Goal: Obtain resource: Download file/media

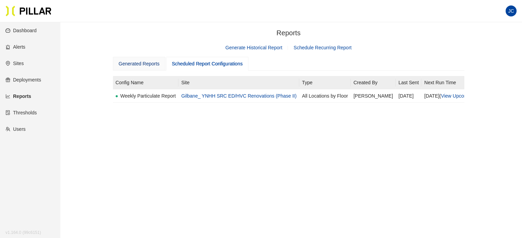
click at [150, 63] on div "Generated Reports" at bounding box center [139, 64] width 41 height 8
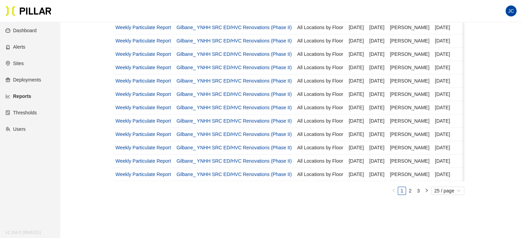
scroll to position [285, 0]
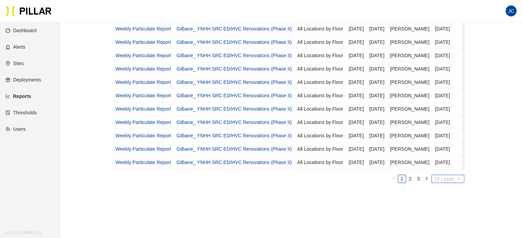
click at [451, 183] on span "25 / page" at bounding box center [447, 179] width 27 height 8
click at [446, 167] on div "100 / page" at bounding box center [447, 167] width 24 height 8
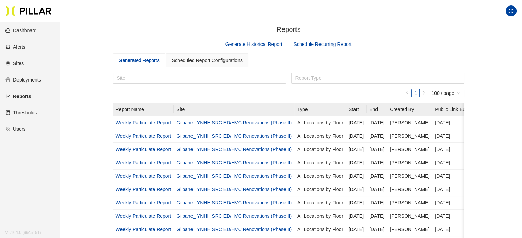
scroll to position [0, 0]
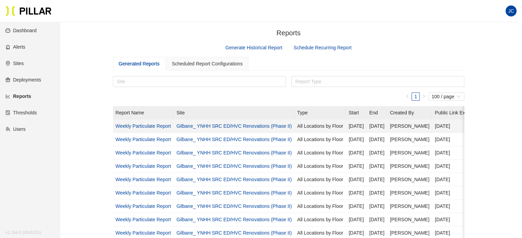
click at [229, 128] on link "Gilbane_ YNHH SRC ED/HVC Renovations (Phase II)" at bounding box center [233, 125] width 115 height 5
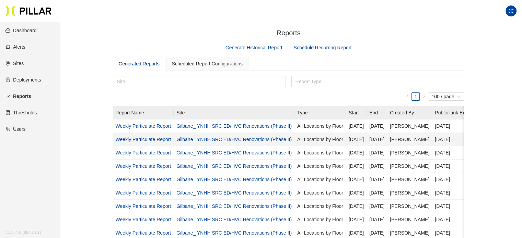
click at [232, 139] on link "Gilbane_ YNHH SRC ED/HVC Renovations (Phase II)" at bounding box center [233, 139] width 115 height 5
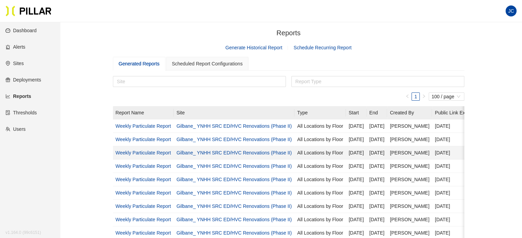
click at [232, 151] on link "Gilbane_ YNHH SRC ED/HVC Renovations (Phase II)" at bounding box center [233, 152] width 115 height 5
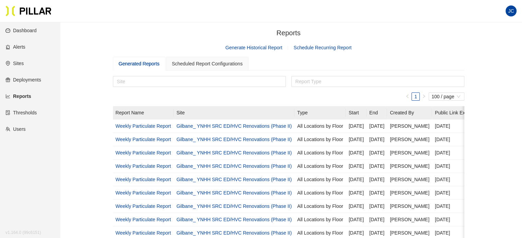
drag, startPoint x: 231, startPoint y: 127, endPoint x: 234, endPoint y: 97, distance: 30.0
click at [234, 97] on ul "1 100 / page" at bounding box center [288, 97] width 351 height 8
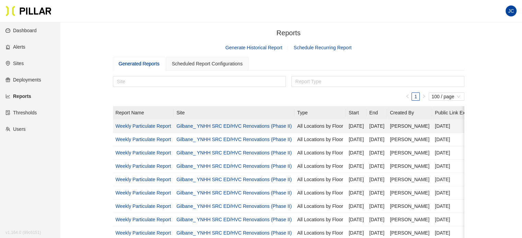
click at [253, 125] on link "Gilbane_ YNHH SRC ED/HVC Renovations (Phase II)" at bounding box center [233, 125] width 115 height 5
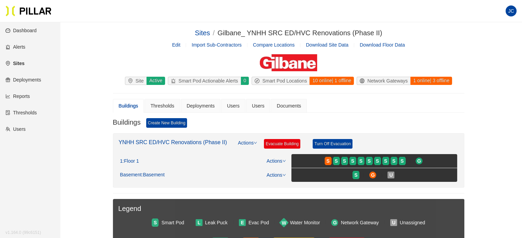
click at [23, 94] on link "Reports" at bounding box center [17, 96] width 24 height 5
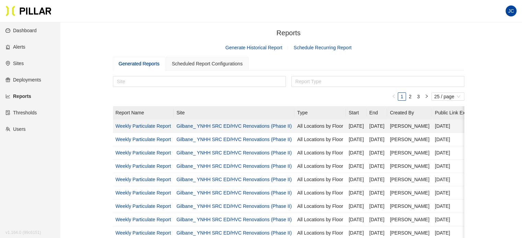
click at [158, 124] on link "Weekly Particulate Report" at bounding box center [144, 125] width 56 height 5
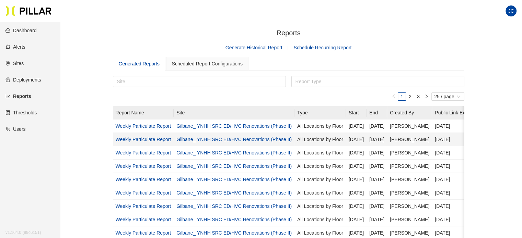
click at [150, 139] on link "Weekly Particulate Report" at bounding box center [144, 139] width 56 height 5
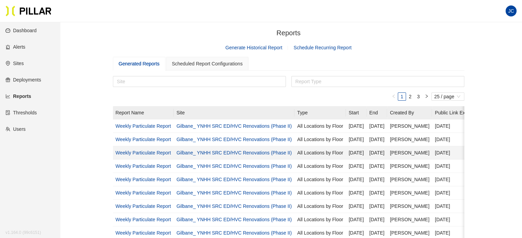
click at [147, 153] on link "Weekly Particulate Report" at bounding box center [144, 152] width 56 height 5
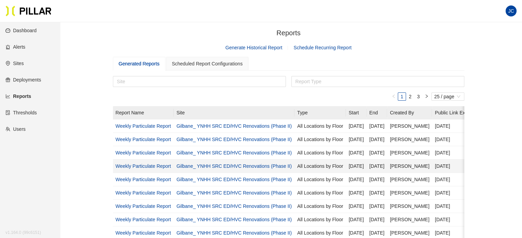
click at [154, 165] on link "Weekly Particulate Report" at bounding box center [144, 166] width 56 height 5
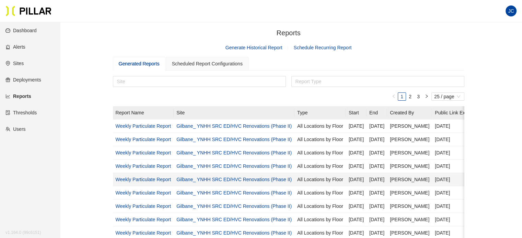
click at [154, 178] on link "Weekly Particulate Report" at bounding box center [144, 179] width 56 height 5
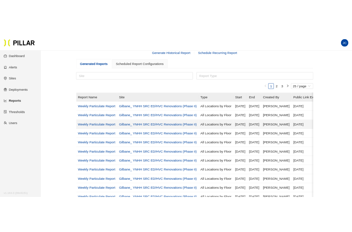
scroll to position [34, 0]
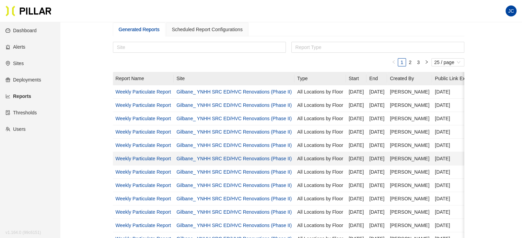
click at [148, 158] on link "Weekly Particulate Report" at bounding box center [144, 158] width 56 height 5
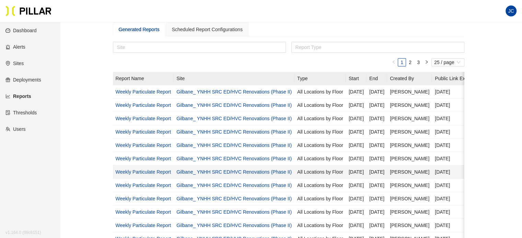
drag, startPoint x: 144, startPoint y: 169, endPoint x: 140, endPoint y: 171, distance: 5.1
click at [140, 171] on link "Weekly Particulate Report" at bounding box center [144, 171] width 56 height 5
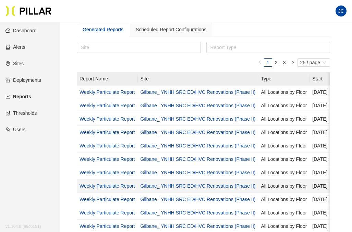
click at [119, 186] on link "Weekly Particulate Report" at bounding box center [108, 185] width 56 height 5
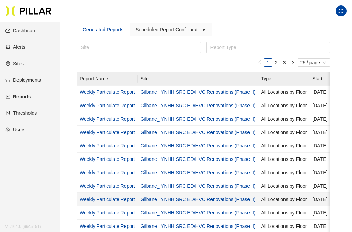
click at [118, 198] on link "Weekly Particulate Report" at bounding box center [108, 198] width 56 height 5
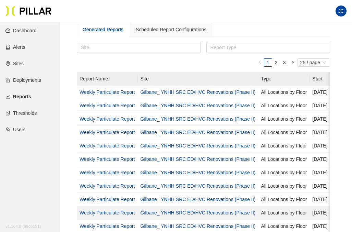
click at [111, 214] on link "Weekly Particulate Report" at bounding box center [108, 212] width 56 height 5
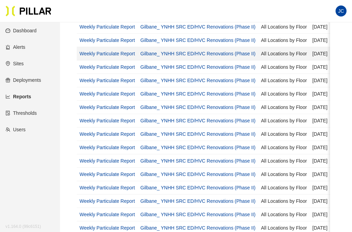
scroll to position [103, 0]
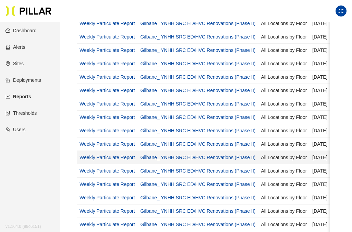
click at [117, 155] on link "Weekly Particulate Report" at bounding box center [108, 156] width 56 height 5
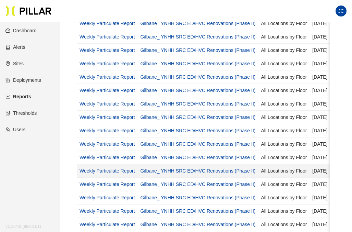
click at [120, 171] on link "Weekly Particulate Report" at bounding box center [108, 170] width 56 height 5
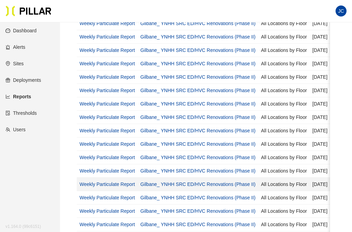
click at [105, 185] on link "Weekly Particulate Report" at bounding box center [108, 183] width 56 height 5
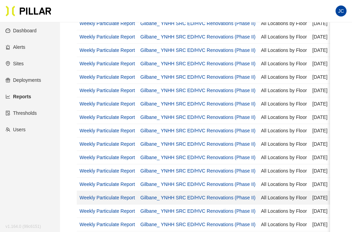
click at [104, 199] on link "Weekly Particulate Report" at bounding box center [108, 196] width 56 height 5
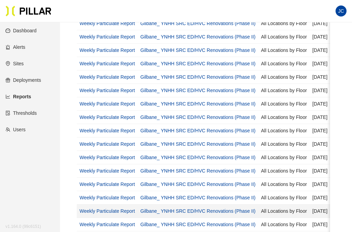
click at [108, 210] on link "Weekly Particulate Report" at bounding box center [108, 210] width 56 height 5
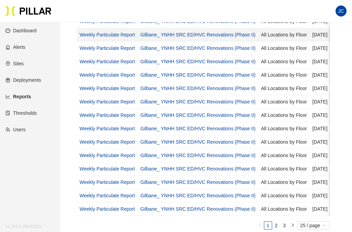
scroll to position [240, 0]
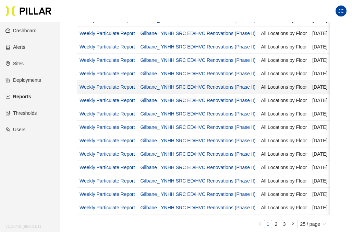
click at [104, 84] on link "Weekly Particulate Report" at bounding box center [108, 86] width 56 height 5
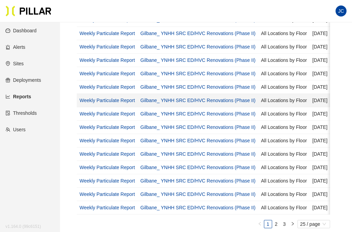
click at [114, 102] on link "Weekly Particulate Report" at bounding box center [108, 99] width 56 height 5
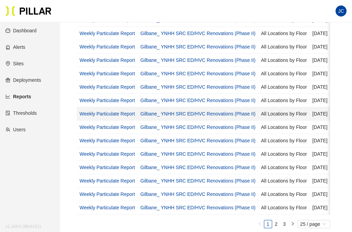
click at [99, 114] on link "Weekly Particulate Report" at bounding box center [108, 113] width 56 height 5
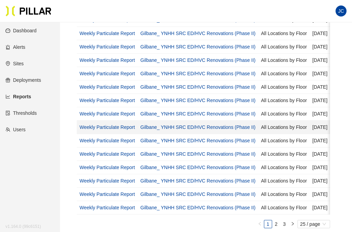
click at [95, 128] on link "Weekly Particulate Report" at bounding box center [108, 126] width 56 height 5
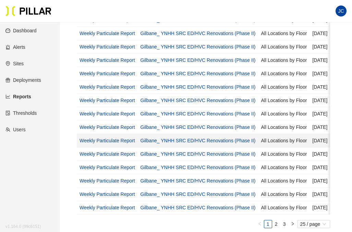
click at [109, 140] on link "Weekly Particulate Report" at bounding box center [108, 140] width 56 height 5
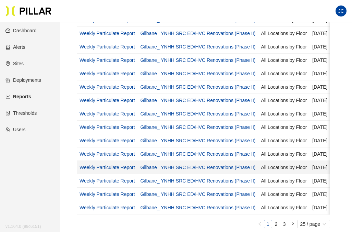
click at [113, 169] on link "Weekly Particulate Report" at bounding box center [108, 166] width 56 height 5
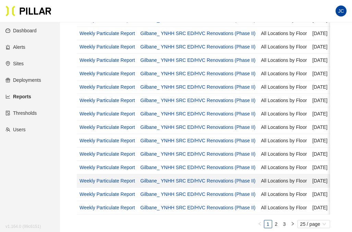
click at [106, 180] on link "Weekly Particulate Report" at bounding box center [108, 180] width 56 height 5
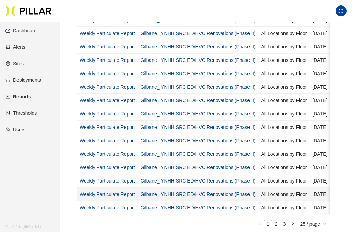
click at [119, 192] on link "Weekly Particulate Report" at bounding box center [108, 193] width 56 height 5
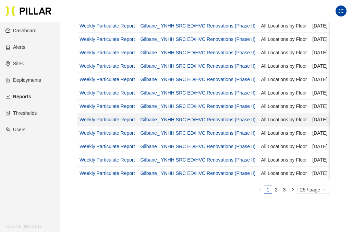
scroll to position [309, 0]
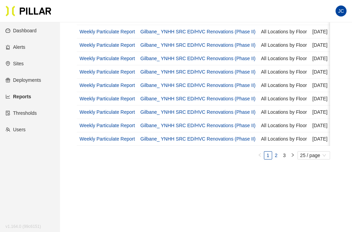
click at [278, 159] on link "2" at bounding box center [277, 155] width 8 height 8
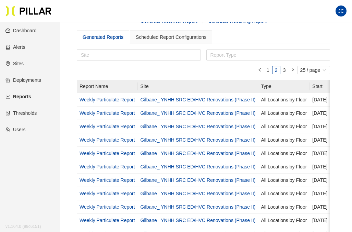
scroll to position [69, 0]
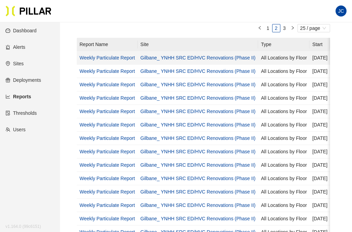
click at [105, 58] on link "Weekly Particulate Report" at bounding box center [108, 57] width 56 height 5
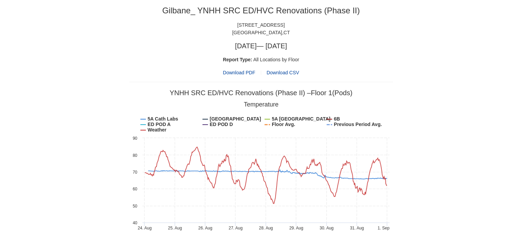
click at [248, 71] on span "Download PDF" at bounding box center [239, 73] width 32 height 8
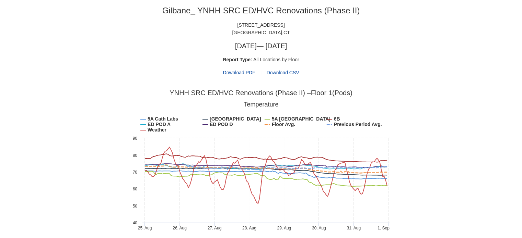
click at [244, 73] on span "Download PDF" at bounding box center [239, 73] width 32 height 8
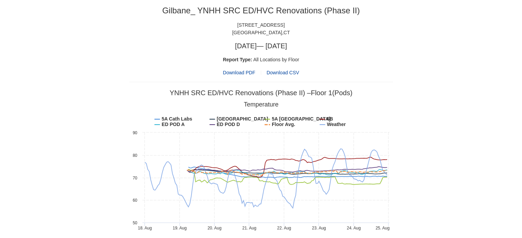
click at [248, 71] on span "Download PDF" at bounding box center [239, 73] width 32 height 8
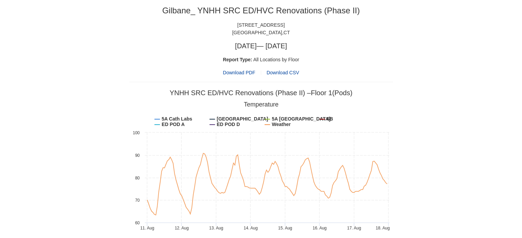
click at [241, 70] on span "Download PDF" at bounding box center [239, 73] width 32 height 8
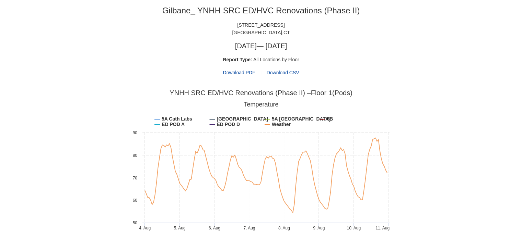
click at [240, 71] on span "Download PDF" at bounding box center [239, 73] width 32 height 8
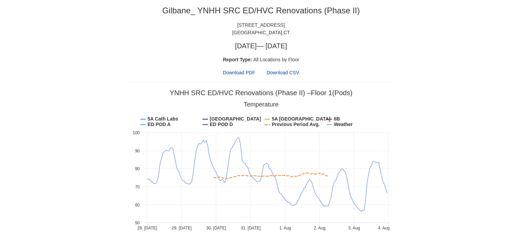
click at [244, 70] on span "Download PDF" at bounding box center [239, 73] width 32 height 8
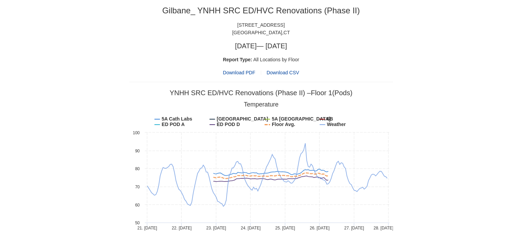
drag, startPoint x: 240, startPoint y: 71, endPoint x: 247, endPoint y: 1, distance: 70.0
click at [240, 71] on span "Download PDF" at bounding box center [239, 73] width 32 height 8
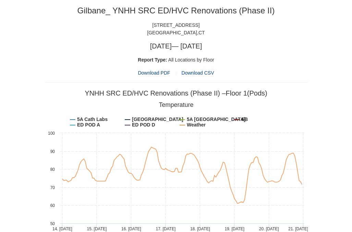
click at [153, 73] on span "Download PDF" at bounding box center [154, 73] width 32 height 8
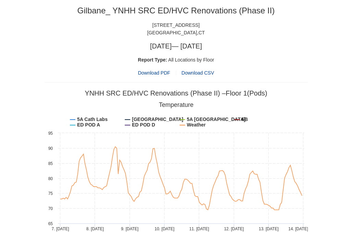
click at [154, 74] on span "Download PDF" at bounding box center [154, 73] width 32 height 8
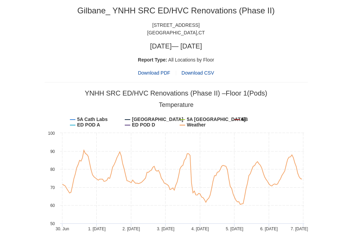
click at [163, 71] on span "Download PDF" at bounding box center [154, 73] width 32 height 8
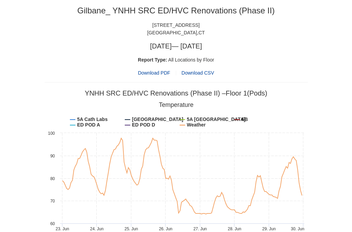
click at [167, 71] on span "Download PDF" at bounding box center [154, 73] width 32 height 8
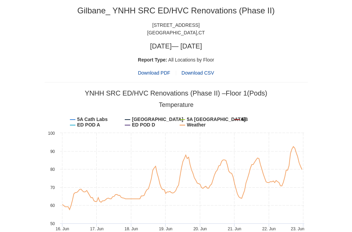
click at [161, 75] on span "Download PDF" at bounding box center [154, 73] width 32 height 8
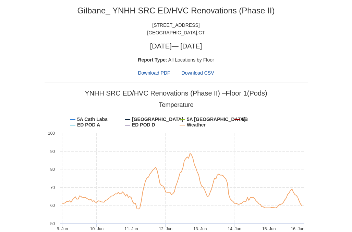
click at [160, 72] on span "Download PDF" at bounding box center [154, 73] width 32 height 8
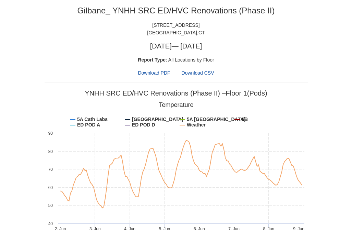
click at [159, 72] on span "Download PDF" at bounding box center [154, 73] width 32 height 8
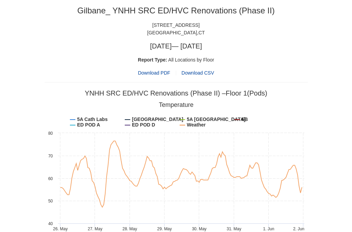
click at [164, 72] on span "Download PDF" at bounding box center [154, 73] width 32 height 8
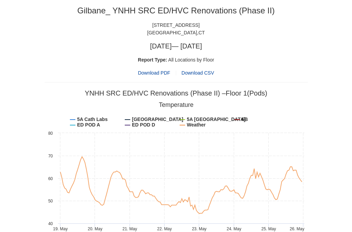
click at [157, 71] on span "Download PDF" at bounding box center [154, 73] width 32 height 8
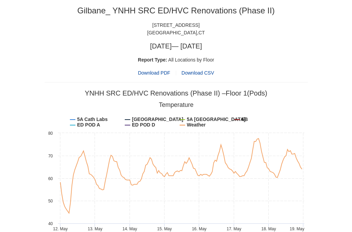
click at [157, 73] on span "Download PDF" at bounding box center [154, 73] width 32 height 8
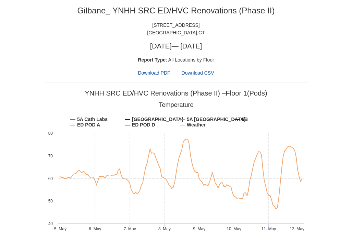
click at [159, 73] on span "Download PDF" at bounding box center [154, 73] width 32 height 8
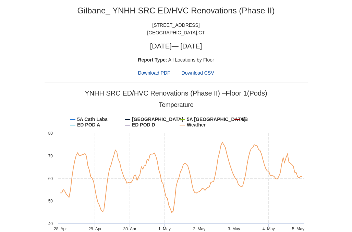
click at [161, 73] on span "Download PDF" at bounding box center [154, 73] width 32 height 8
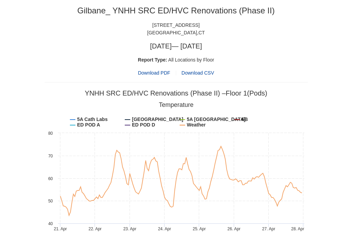
click at [158, 72] on span "Download PDF" at bounding box center [154, 73] width 32 height 8
click at [151, 71] on span "Download PDF" at bounding box center [154, 73] width 32 height 8
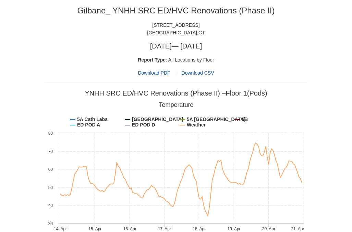
click at [154, 74] on span "Download PDF" at bounding box center [154, 73] width 32 height 8
click at [154, 71] on span "Download PDF" at bounding box center [154, 73] width 32 height 8
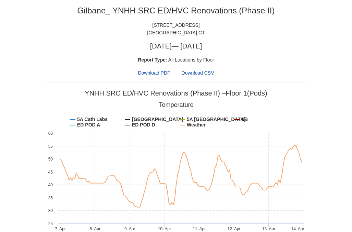
click at [155, 72] on span "Download PDF" at bounding box center [154, 73] width 32 height 8
